Goal: Navigation & Orientation: Go to known website

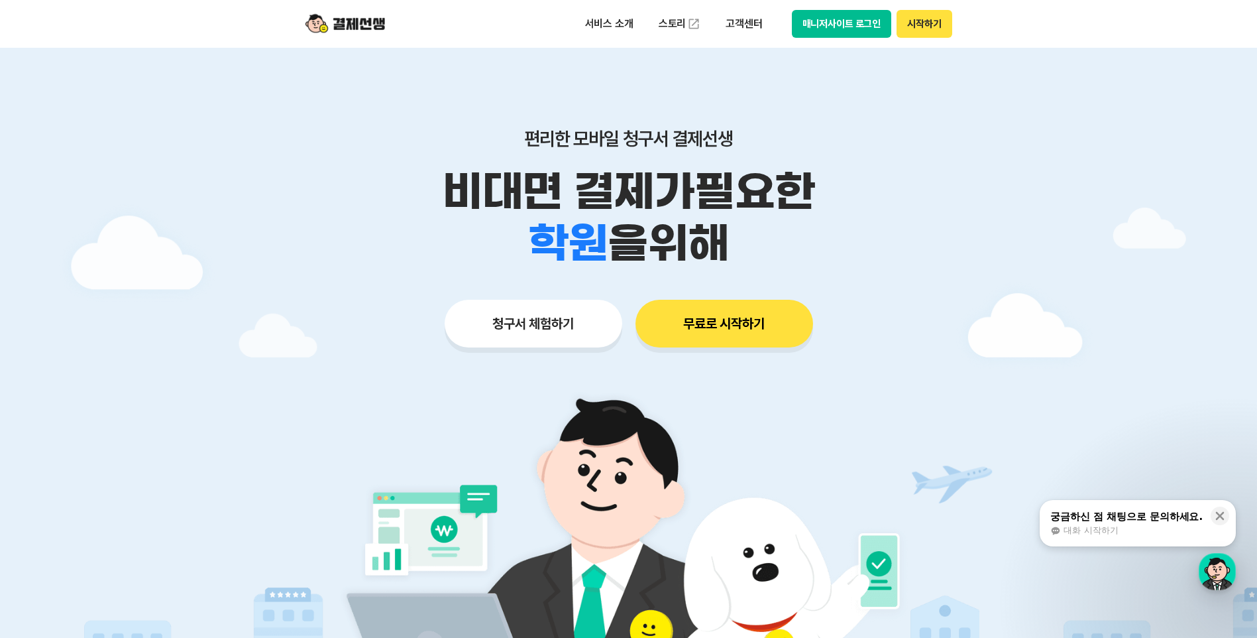
click at [850, 22] on button "매니저사이트 로그인" at bounding box center [842, 24] width 100 height 28
click at [828, 24] on button "매니저사이트 로그인" at bounding box center [842, 24] width 100 height 28
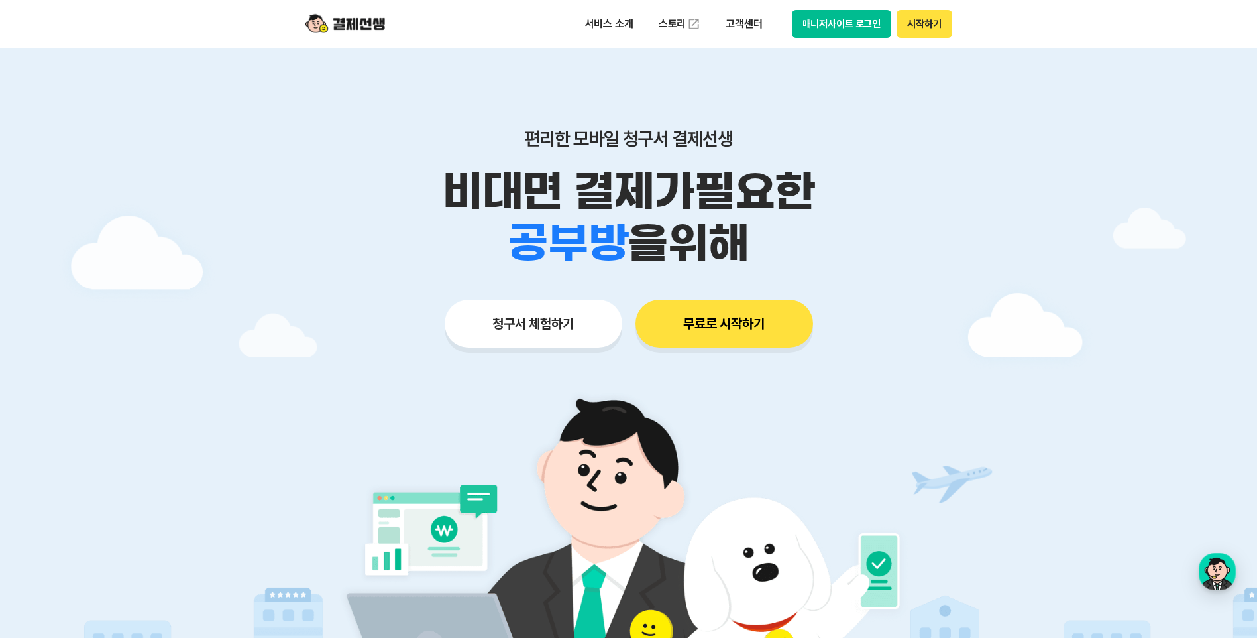
click at [836, 22] on button "매니저사이트 로그인" at bounding box center [842, 24] width 100 height 28
click at [740, 332] on button "무료로 시작하기" at bounding box center [725, 324] width 178 height 48
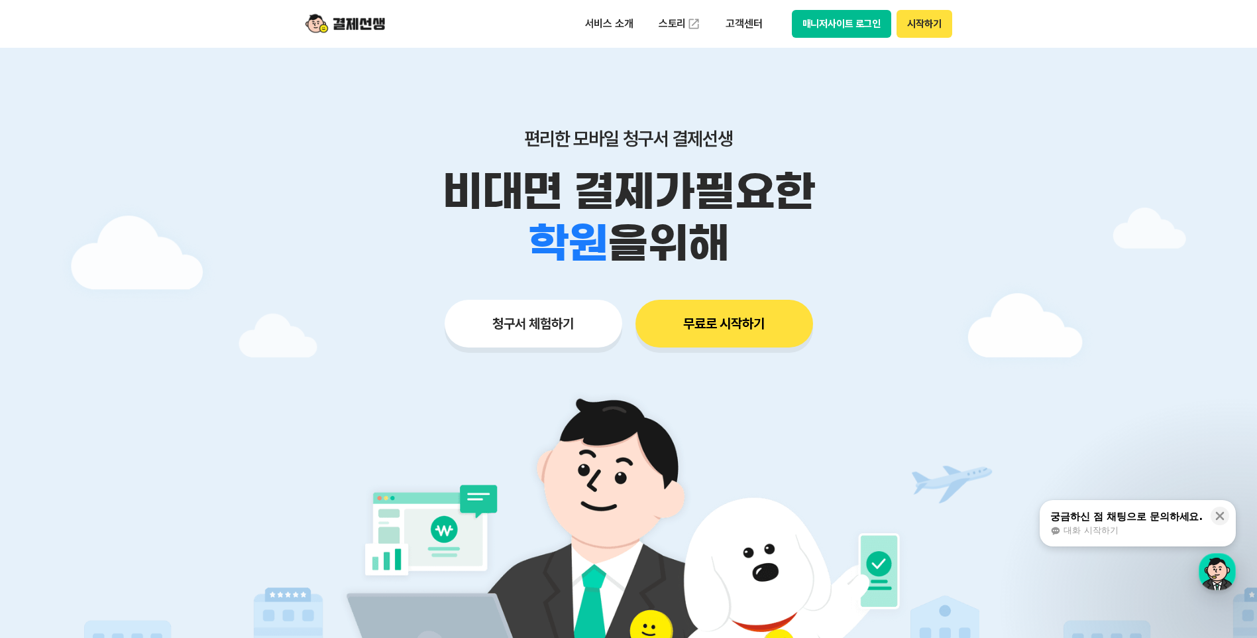
click at [824, 25] on button "매니저사이트 로그인" at bounding box center [842, 24] width 100 height 28
